Goal: Task Accomplishment & Management: Use online tool/utility

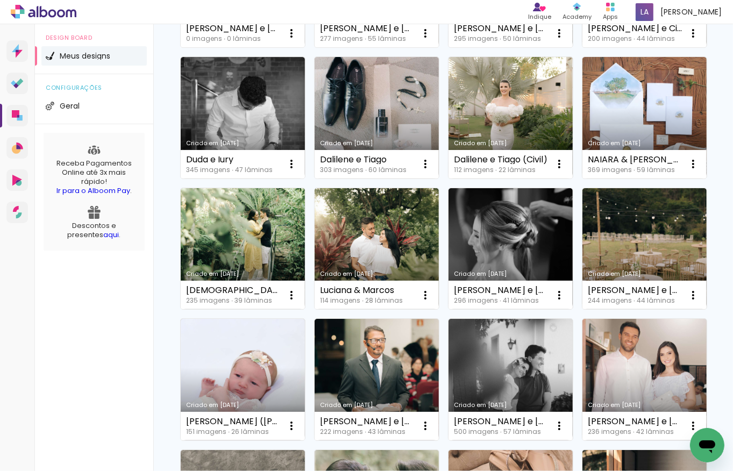
scroll to position [344, 0]
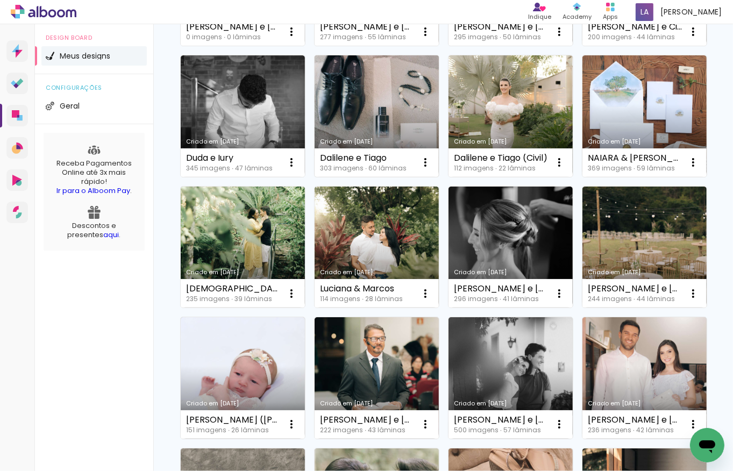
click at [315, 177] on link "Criado em [DATE]" at bounding box center [377, 116] width 124 height 122
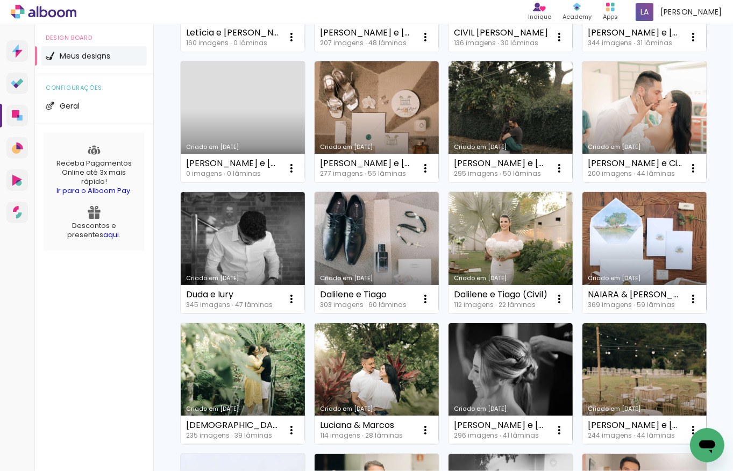
scroll to position [215, 0]
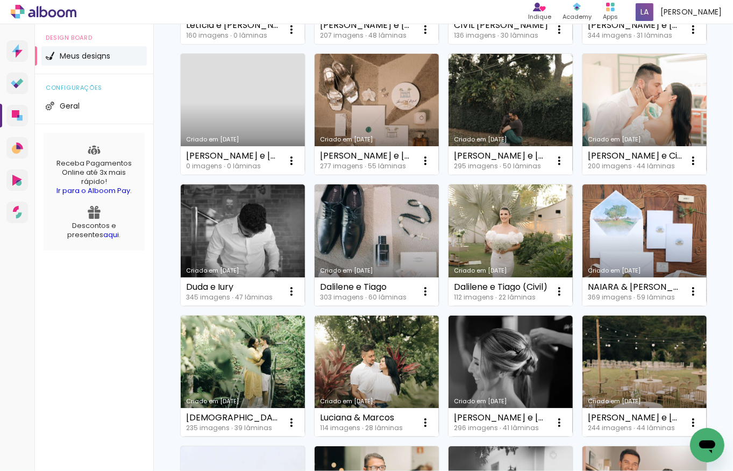
click at [315, 306] on link "Criado em [DATE]" at bounding box center [377, 245] width 124 height 122
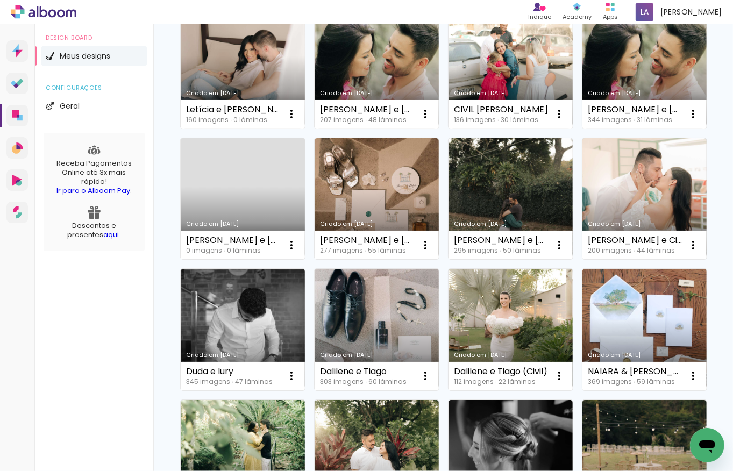
scroll to position [215, 0]
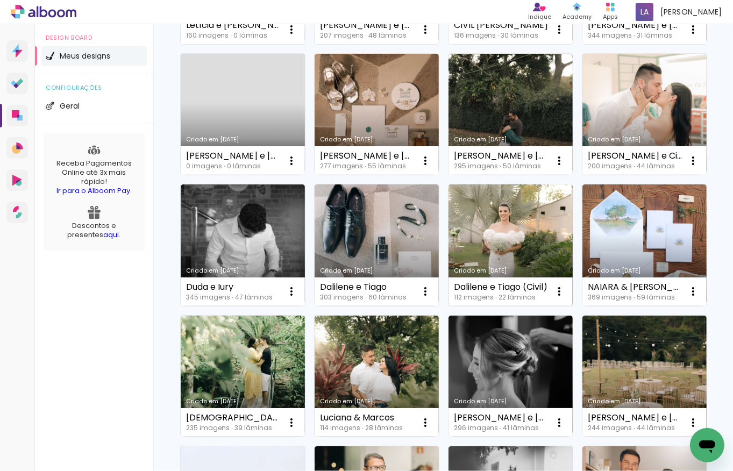
click at [448, 306] on link "Criado em [DATE]" at bounding box center [510, 245] width 124 height 122
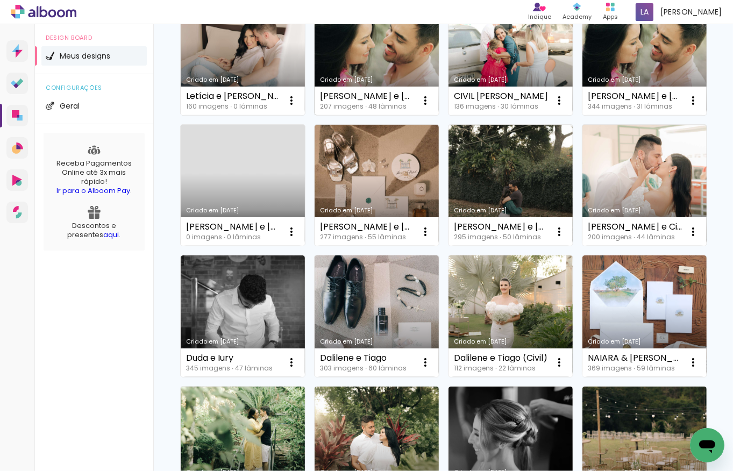
scroll to position [86, 0]
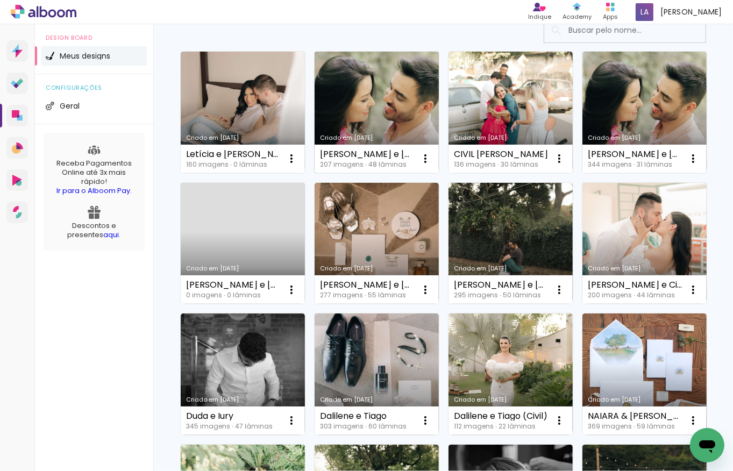
click at [374, 103] on link "Criado em [DATE]" at bounding box center [377, 113] width 124 height 122
